Goal: Information Seeking & Learning: Learn about a topic

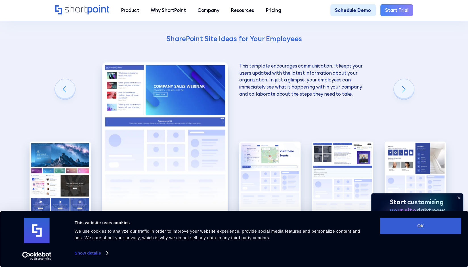
scroll to position [1000, 0]
click at [401, 85] on div "Next slide" at bounding box center [404, 89] width 20 height 20
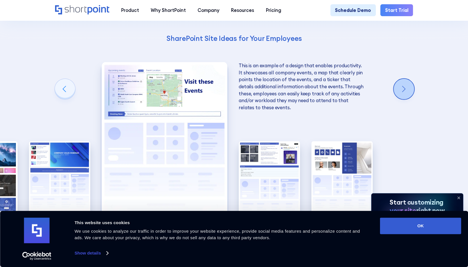
click at [401, 85] on div "Next slide" at bounding box center [404, 89] width 20 height 20
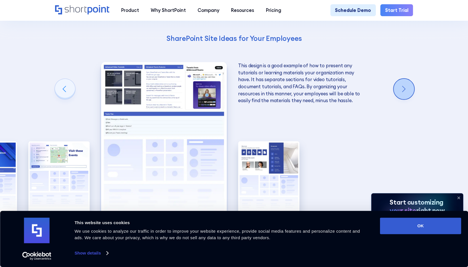
click at [401, 85] on div "Next slide" at bounding box center [404, 89] width 20 height 20
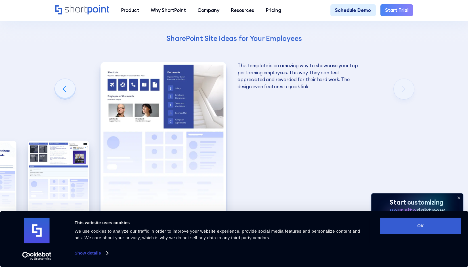
click at [402, 82] on div "Using Cool SharePoint Web Parts to Create an Effective Design Wondering where t…" at bounding box center [234, 80] width 468 height 424
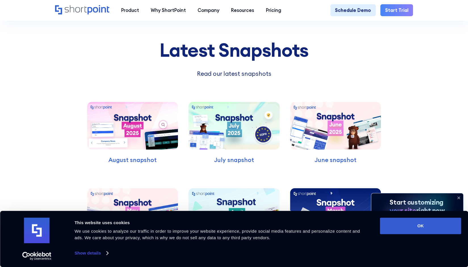
scroll to position [1495, 0]
click at [167, 104] on img at bounding box center [132, 126] width 91 height 48
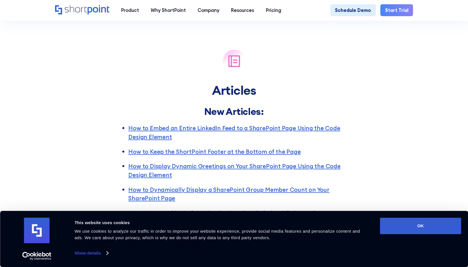
scroll to position [824, 0]
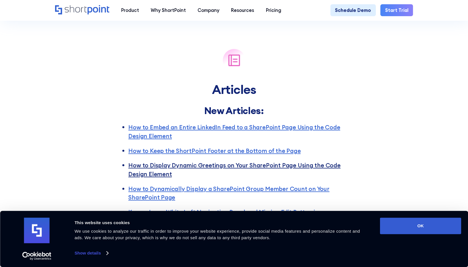
click at [243, 166] on link "How to Display Dynamic Greetings on Your SharePoint Page Using the Code Design …" at bounding box center [234, 170] width 212 height 16
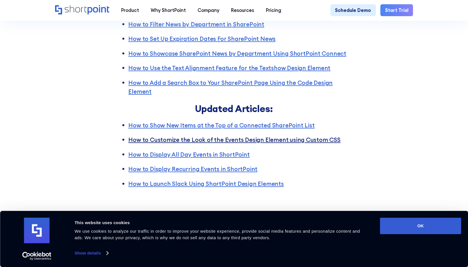
scroll to position [1051, 0]
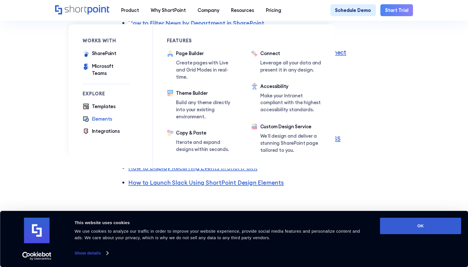
click at [101, 116] on div "Elements" at bounding box center [102, 119] width 20 height 7
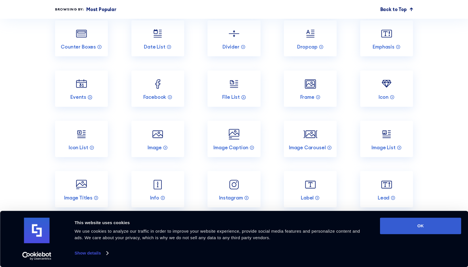
scroll to position [767, 0]
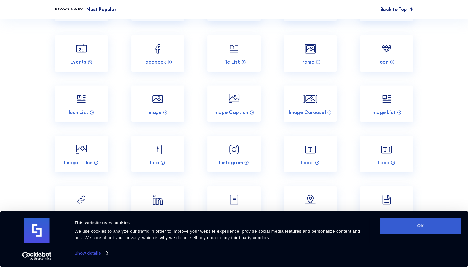
drag, startPoint x: 468, startPoint y: 120, endPoint x: 468, endPoint y: 136, distance: 16.5
click at [468, 136] on section "Incredible SharePoint Design Elements Each element has been designed to look go…" at bounding box center [234, 159] width 468 height 825
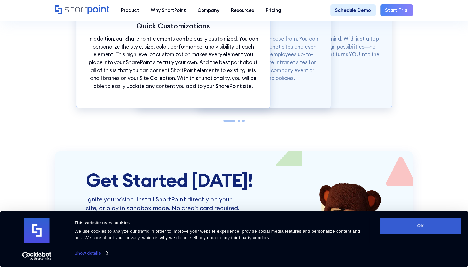
scroll to position [1390, 0]
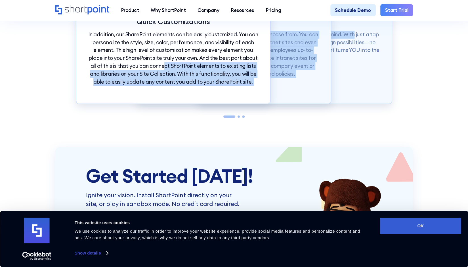
drag, startPoint x: 195, startPoint y: 78, endPoint x: 188, endPoint y: 79, distance: 6.9
click at [188, 79] on div "Quick Customizations In addition, our SharePoint elements can be easily customi…" at bounding box center [234, 54] width 316 height 98
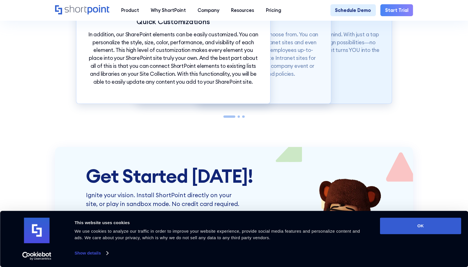
click at [369, 104] on div "Effortless Design Our SharePoint elements were made with ease in mind. With jus…" at bounding box center [295, 54] width 195 height 98
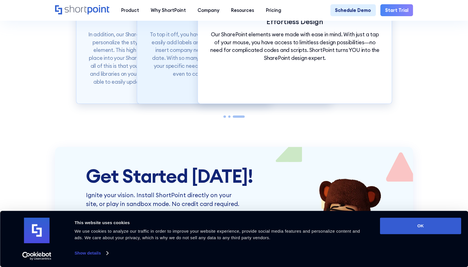
click at [196, 78] on p "To top it off, you have more than 60 elements to choose from. You can easily ad…" at bounding box center [234, 54] width 170 height 47
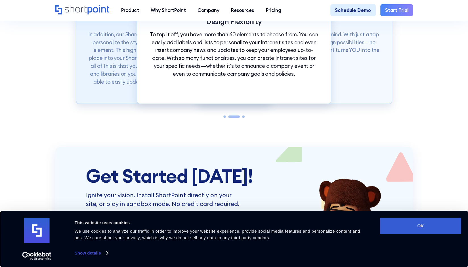
click at [121, 86] on p "In addition, our SharePoint elements can be easily customized. You can personal…" at bounding box center [173, 58] width 170 height 55
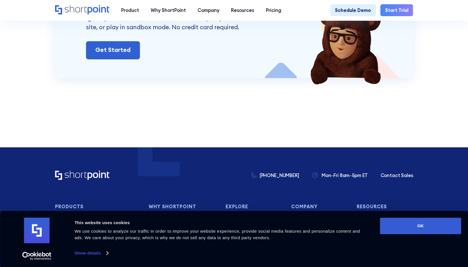
scroll to position [1588, 0]
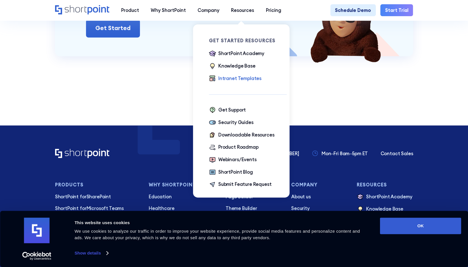
click at [237, 80] on div "Intranet Templates" at bounding box center [239, 78] width 43 height 7
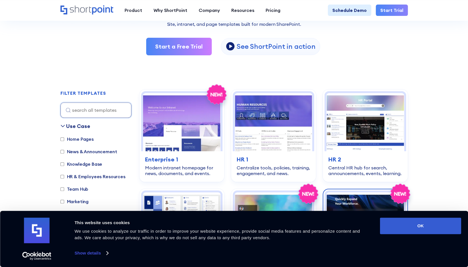
scroll to position [114, 0]
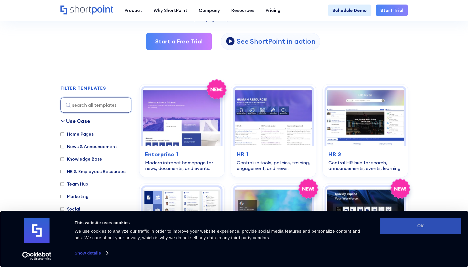
click at [399, 222] on button "OK" at bounding box center [420, 226] width 81 height 16
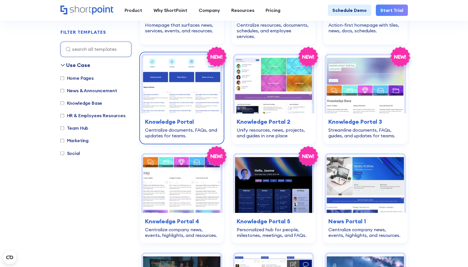
scroll to position [568, 0]
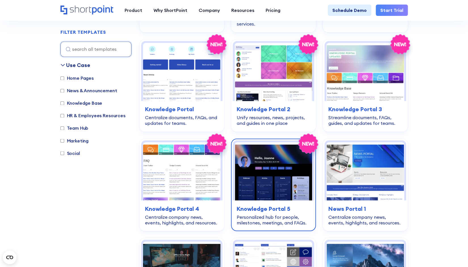
click at [272, 183] on img at bounding box center [274, 171] width 78 height 58
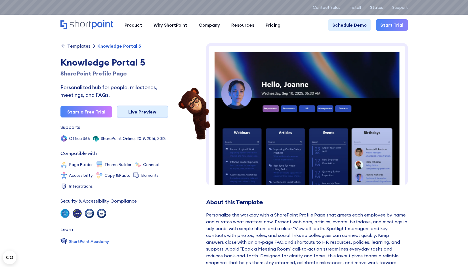
click at [132, 112] on link "Live Preview" at bounding box center [143, 112] width 52 height 13
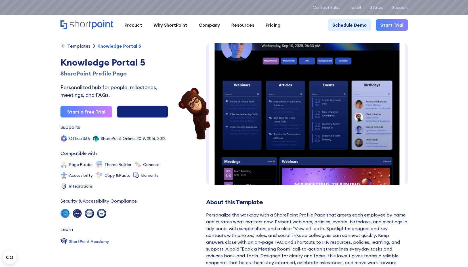
scroll to position [57, 0]
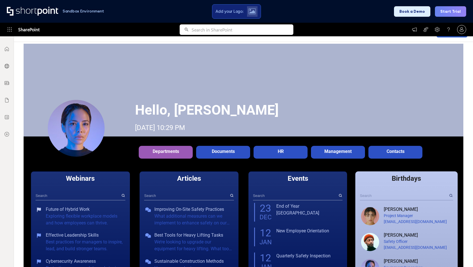
scroll to position [57, 0]
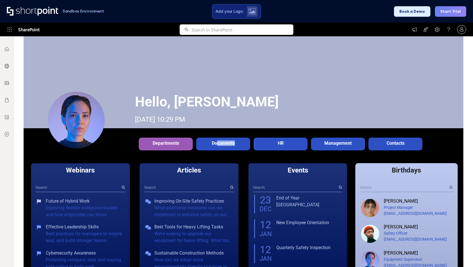
drag, startPoint x: 215, startPoint y: 143, endPoint x: 236, endPoint y: 143, distance: 21.3
click at [236, 143] on div "Documents" at bounding box center [222, 143] width 51 height 5
click at [265, 141] on div "HR" at bounding box center [280, 143] width 51 height 5
click at [171, 147] on div "Departments" at bounding box center [166, 143] width 54 height 11
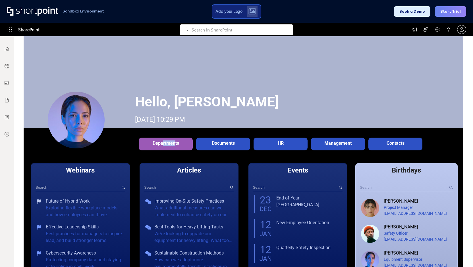
drag, startPoint x: 159, startPoint y: 142, endPoint x: 172, endPoint y: 139, distance: 13.3
click at [172, 139] on div "Departments" at bounding box center [166, 143] width 54 height 11
click at [170, 143] on div "Departments" at bounding box center [165, 143] width 51 height 5
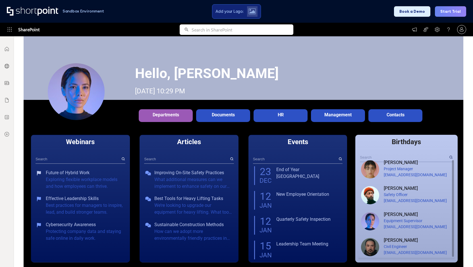
scroll to position [11, 0]
click at [332, 157] on input "text" at bounding box center [295, 159] width 85 height 9
click at [191, 157] on input "text" at bounding box center [186, 159] width 85 height 9
type input "test"
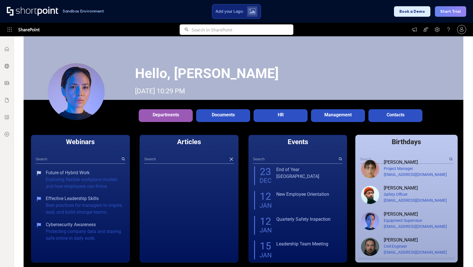
click at [226, 134] on div "Departments Description Documents Description HR Description Management Descrip…" at bounding box center [244, 117] width 440 height 35
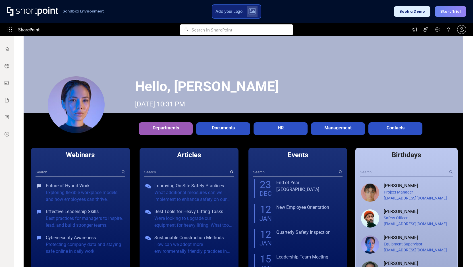
scroll to position [74, 0]
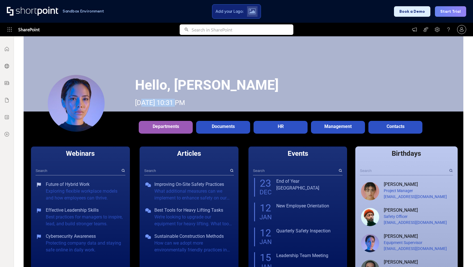
drag, startPoint x: 144, startPoint y: 100, endPoint x: 174, endPoint y: 100, distance: 30.4
click at [174, 100] on div "Sunday, Sep 28, 2025, 10:31 PM" at bounding box center [160, 103] width 50 height 8
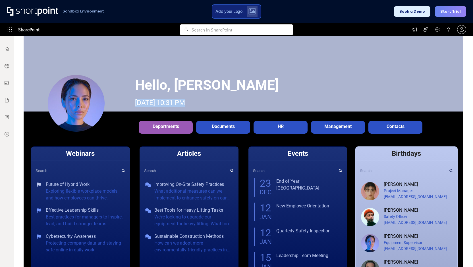
click at [185, 102] on div "Sunday, Sep 28, 2025, 10:31 PM" at bounding box center [160, 103] width 50 height 8
drag, startPoint x: 213, startPoint y: 96, endPoint x: 202, endPoint y: 99, distance: 11.3
click at [185, 99] on div "Sunday, Sep 28, 2025, 10:31 PM" at bounding box center [160, 103] width 50 height 8
drag, startPoint x: 202, startPoint y: 99, endPoint x: 182, endPoint y: 102, distance: 20.1
drag, startPoint x: 182, startPoint y: 102, endPoint x: 175, endPoint y: 103, distance: 6.6
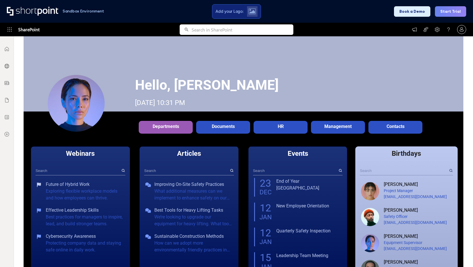
click at [175, 103] on div "Sunday, Sep 28, 2025, 10:31 PM" at bounding box center [160, 103] width 50 height 8
click at [207, 127] on div "Documents" at bounding box center [222, 126] width 51 height 5
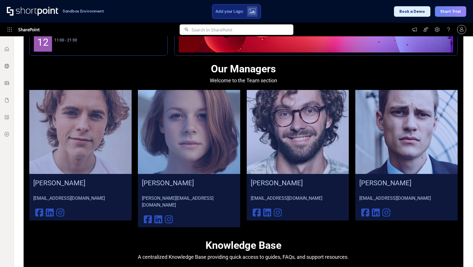
scroll to position [528, 0]
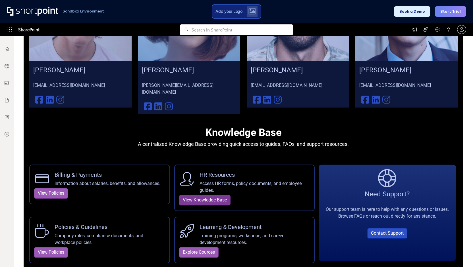
click at [201, 195] on link "View Knowledge Base" at bounding box center [204, 200] width 51 height 11
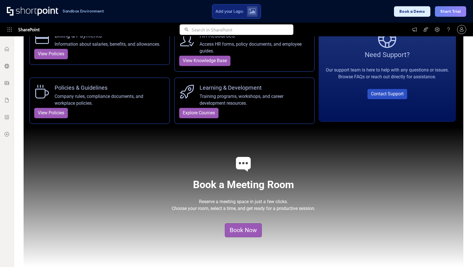
scroll to position [670, 0]
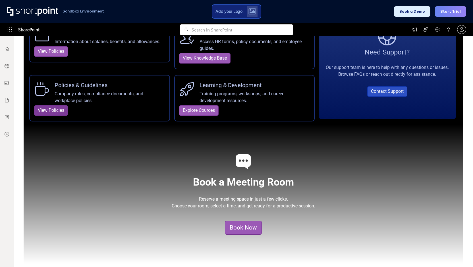
click at [48, 105] on link "View Policies" at bounding box center [51, 110] width 34 height 11
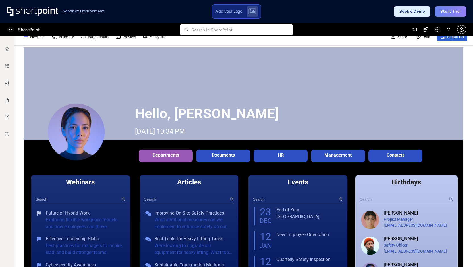
scroll to position [45, 0]
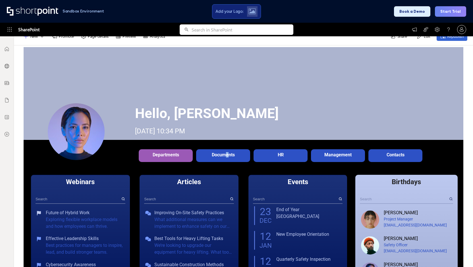
drag, startPoint x: 225, startPoint y: 153, endPoint x: 222, endPoint y: 153, distance: 3.4
click at [222, 153] on div "Documents" at bounding box center [222, 154] width 51 height 5
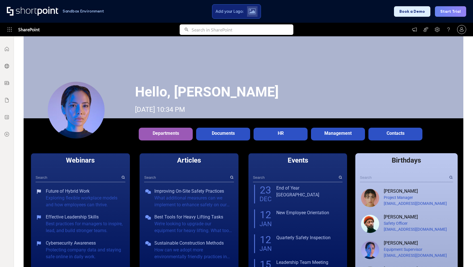
scroll to position [68, 0]
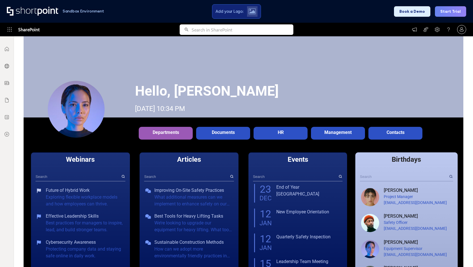
drag, startPoint x: 127, startPoint y: 136, endPoint x: 152, endPoint y: 134, distance: 25.0
click at [131, 136] on div "Departments Description Documents Description HR Description Management Descrip…" at bounding box center [244, 135] width 440 height 35
drag, startPoint x: 153, startPoint y: 134, endPoint x: 172, endPoint y: 135, distance: 19.3
click at [172, 135] on div "Departments" at bounding box center [165, 132] width 51 height 5
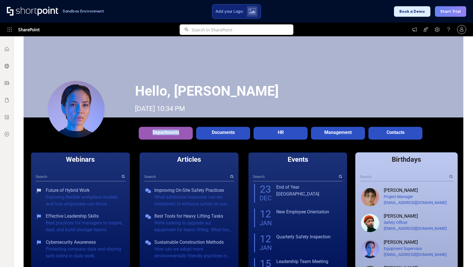
click at [172, 135] on div "Departments" at bounding box center [165, 132] width 51 height 5
click at [178, 137] on div "Departments" at bounding box center [166, 132] width 54 height 11
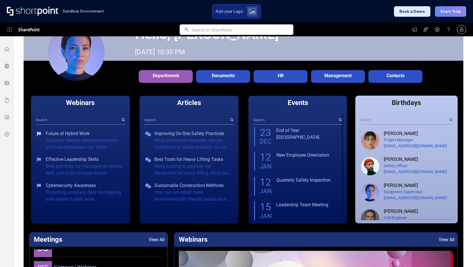
scroll to position [2, 0]
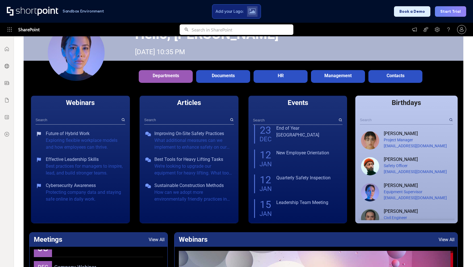
click at [69, 124] on input "text" at bounding box center [78, 120] width 85 height 9
click at [181, 120] on input "text" at bounding box center [186, 120] width 85 height 9
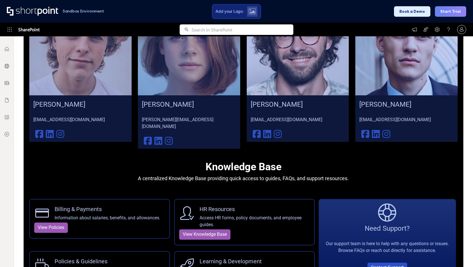
scroll to position [493, 0]
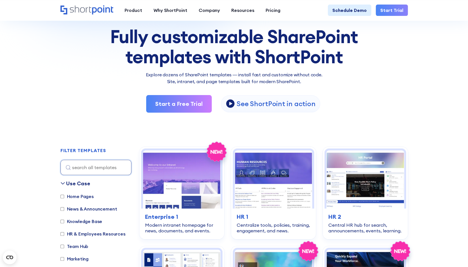
scroll to position [114, 0]
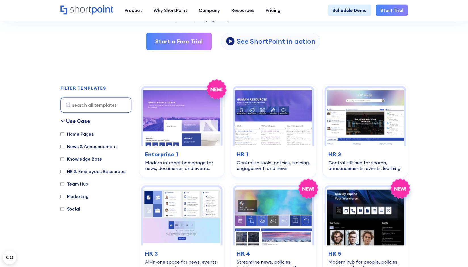
click at [81, 134] on label "Home Pages" at bounding box center [77, 134] width 33 height 7
click at [64, 134] on input "Home Pages" at bounding box center [63, 134] width 4 height 4
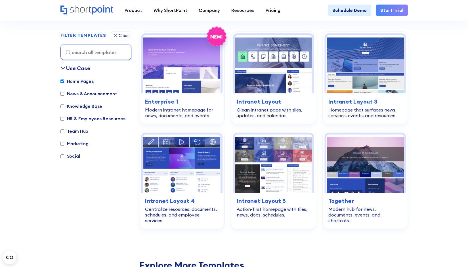
scroll to position [170, 0]
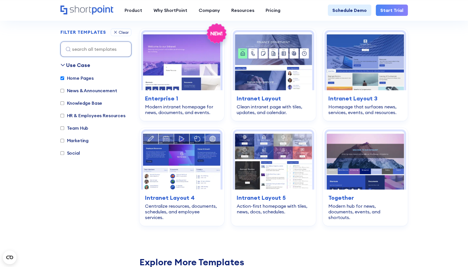
click at [83, 79] on label "Home Pages" at bounding box center [77, 78] width 33 height 7
click at [64, 79] on input "Home Pages" at bounding box center [63, 78] width 4 height 4
checkbox input "false"
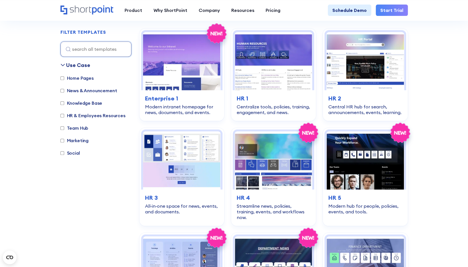
click at [83, 99] on div "Home Pages News & Announcement Knowledge Base HR & Employees Resources Team Hub…" at bounding box center [96, 119] width 71 height 88
click at [85, 103] on label "Knowledge Base" at bounding box center [82, 103] width 42 height 7
click at [64, 103] on input "Knowledge Base" at bounding box center [63, 103] width 4 height 4
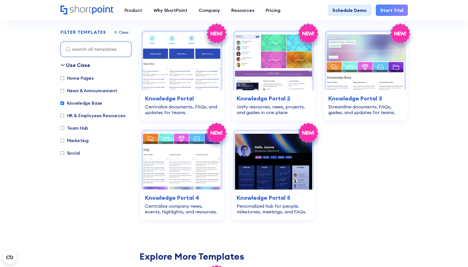
click at [85, 103] on label "Knowledge Base" at bounding box center [82, 103] width 42 height 7
click at [64, 103] on input "Knowledge Base" at bounding box center [63, 103] width 4 height 4
checkbox input "false"
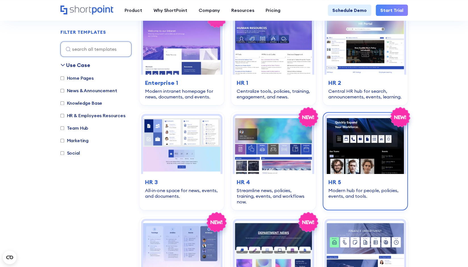
scroll to position [255, 0]
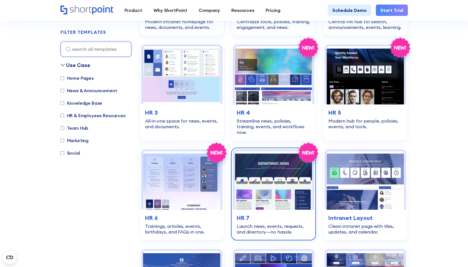
click at [278, 153] on img at bounding box center [274, 180] width 78 height 58
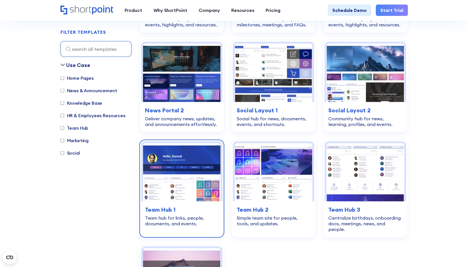
scroll to position [823, 0]
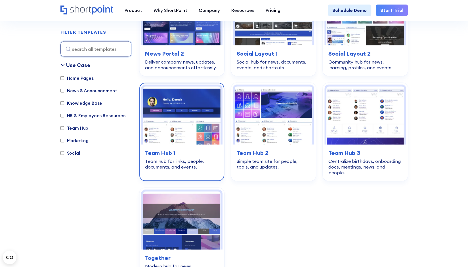
click at [202, 149] on h3 "Team Hub 1" at bounding box center [182, 153] width 74 height 9
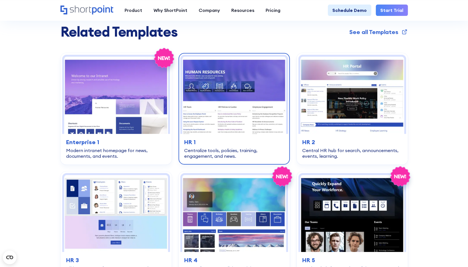
scroll to position [1136, 0]
